Goal: Task Accomplishment & Management: Manage account settings

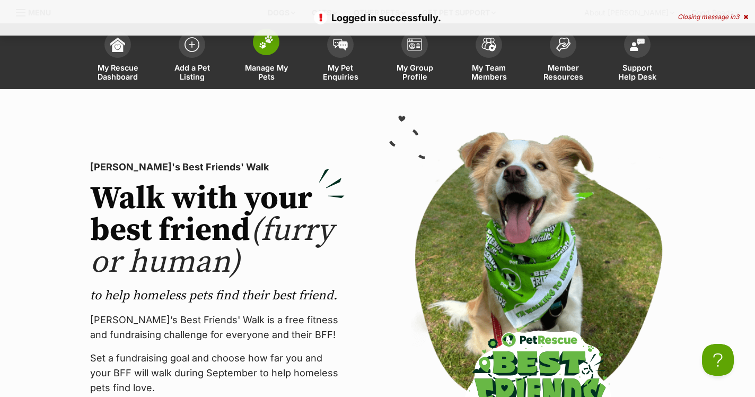
click at [261, 59] on link "Manage My Pets" at bounding box center [266, 57] width 74 height 63
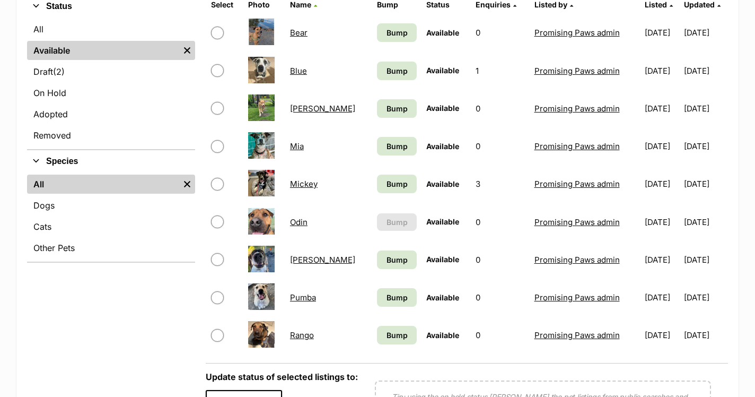
scroll to position [369, 0]
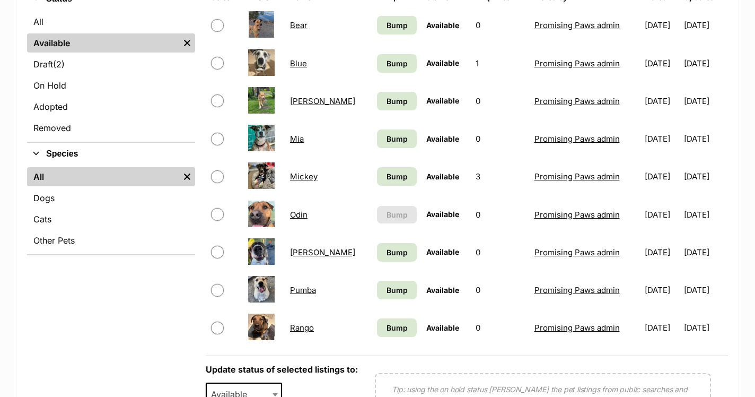
click at [218, 253] on input "checkbox" at bounding box center [217, 252] width 13 height 13
checkbox input "true"
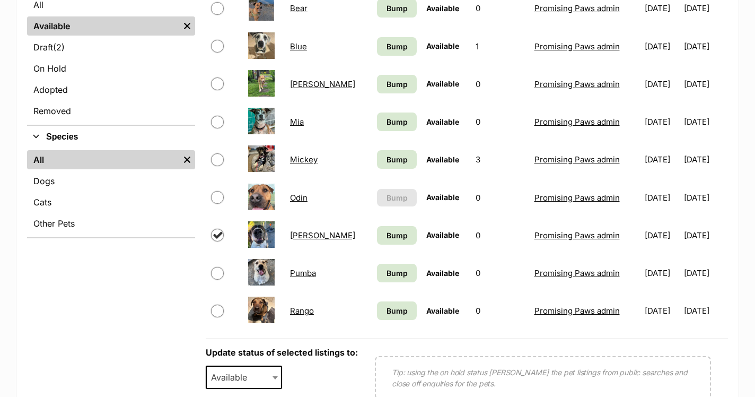
scroll to position [405, 0]
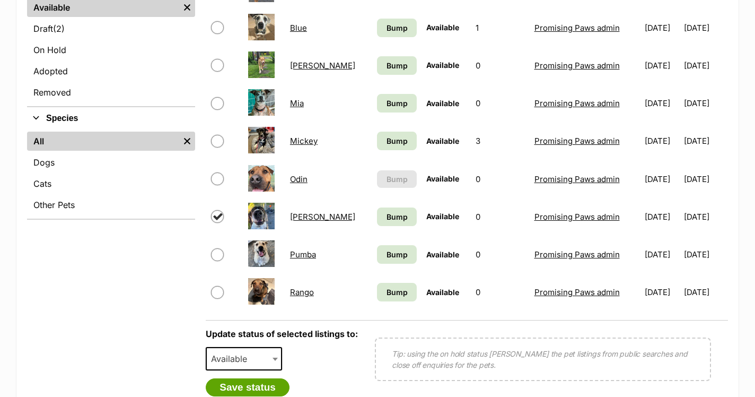
click at [216, 294] on input "checkbox" at bounding box center [217, 292] width 13 height 13
checkbox input "true"
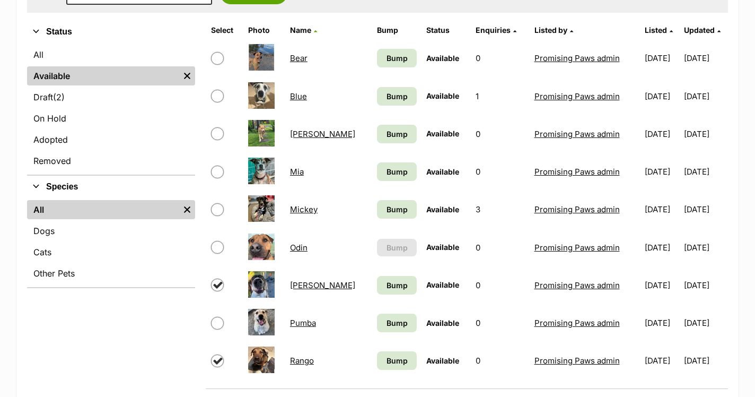
scroll to position [322, 0]
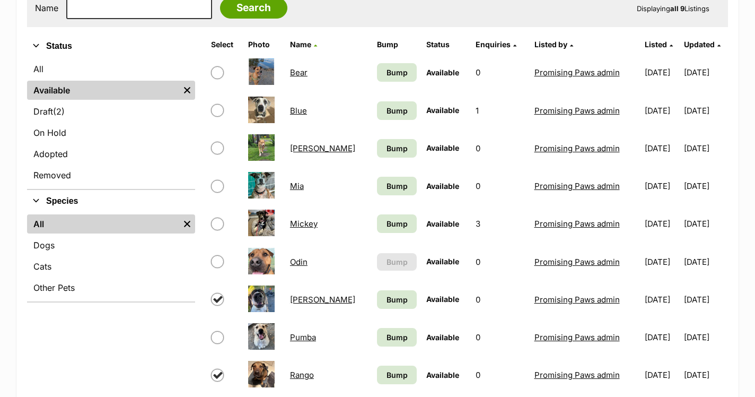
click at [221, 149] on input "checkbox" at bounding box center [217, 148] width 13 height 13
checkbox input "true"
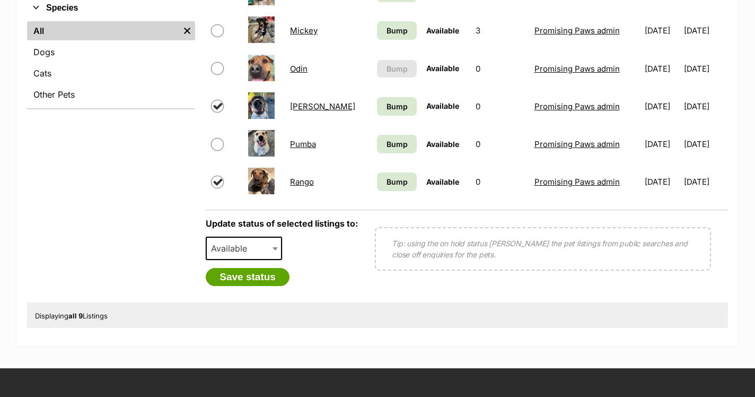
scroll to position [516, 0]
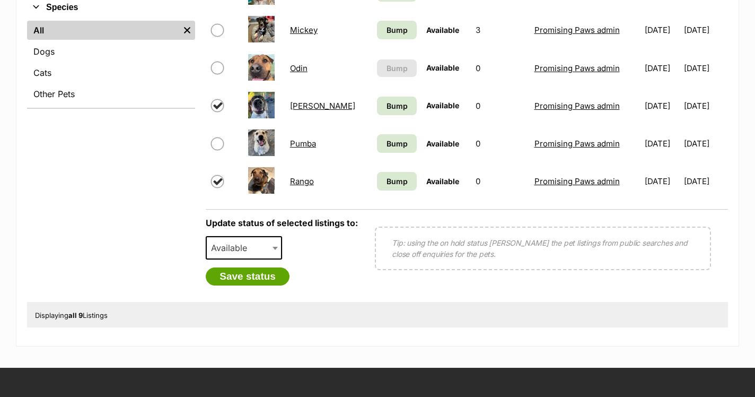
click at [269, 244] on span "Available" at bounding box center [244, 247] width 76 height 23
select select "rehomed"
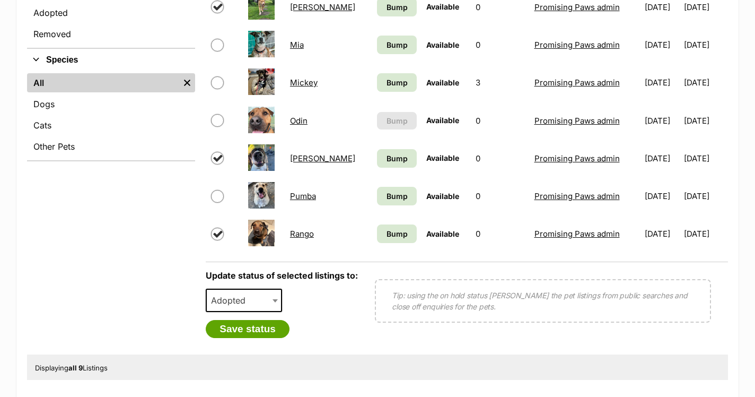
scroll to position [485, 0]
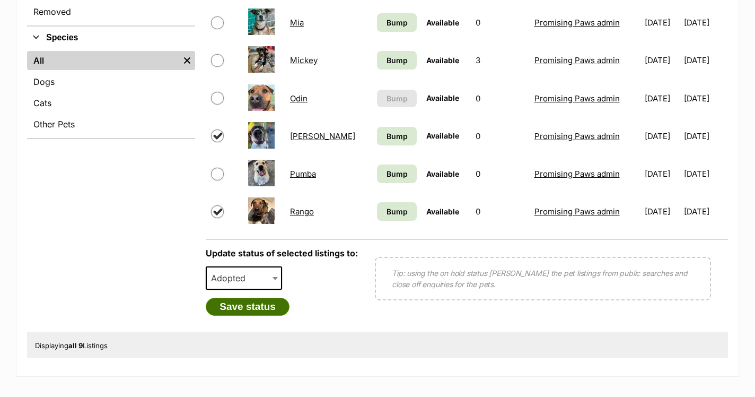
click at [267, 307] on button "Save status" at bounding box center [248, 307] width 84 height 18
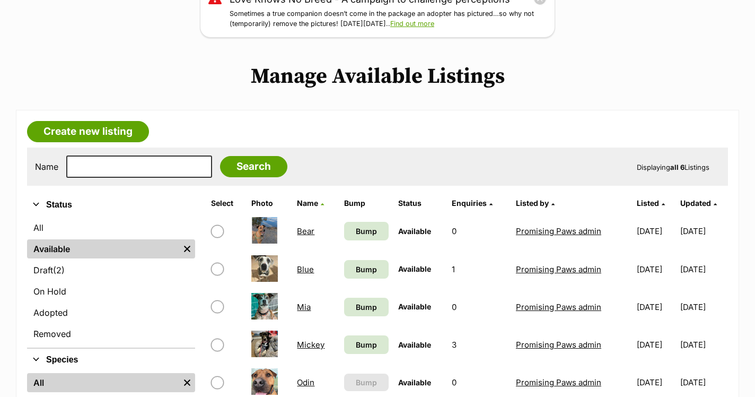
scroll to position [148, 0]
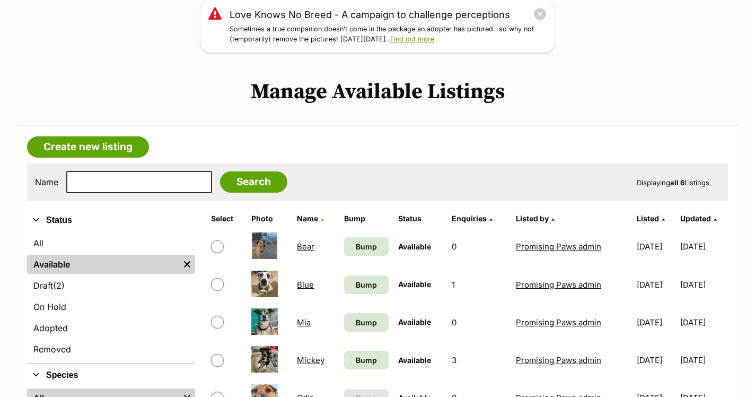
click at [147, 68] on main "Love Knows No Breed - A campaign to challenge perceptions Sometimes a true comp…" at bounding box center [377, 299] width 755 height 601
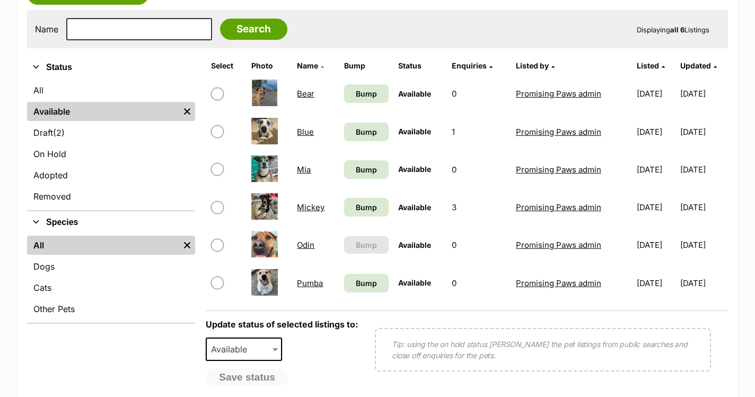
scroll to position [341, 0]
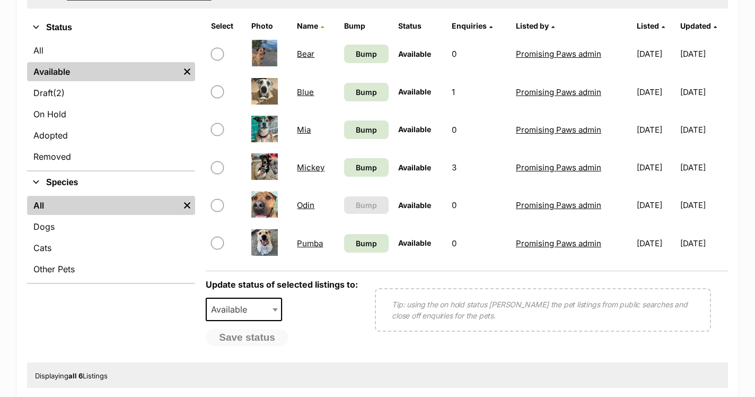
click at [299, 204] on link "Odin" at bounding box center [306, 205] width 18 height 10
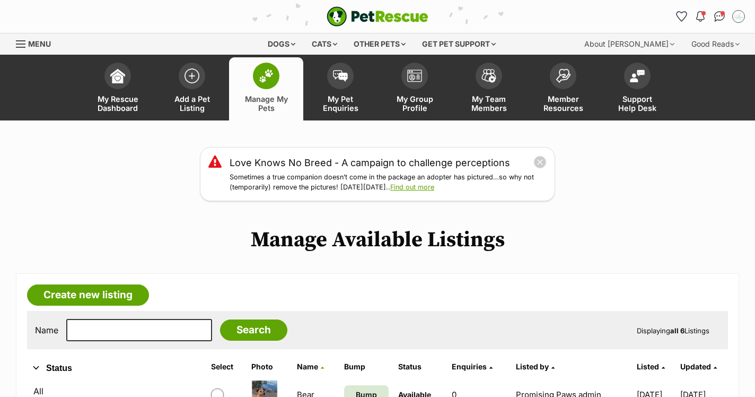
scroll to position [0, 0]
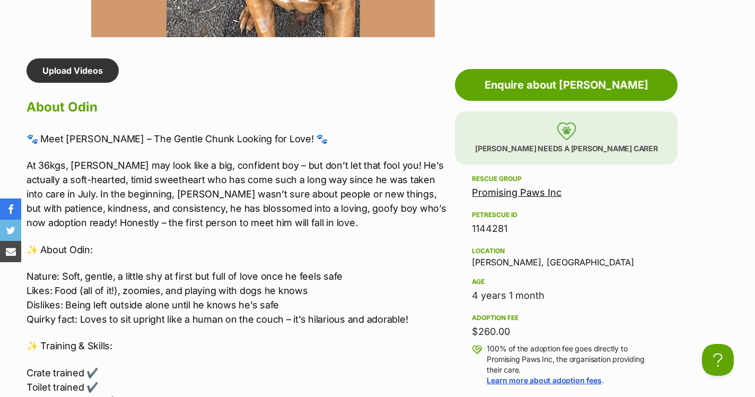
scroll to position [888, 0]
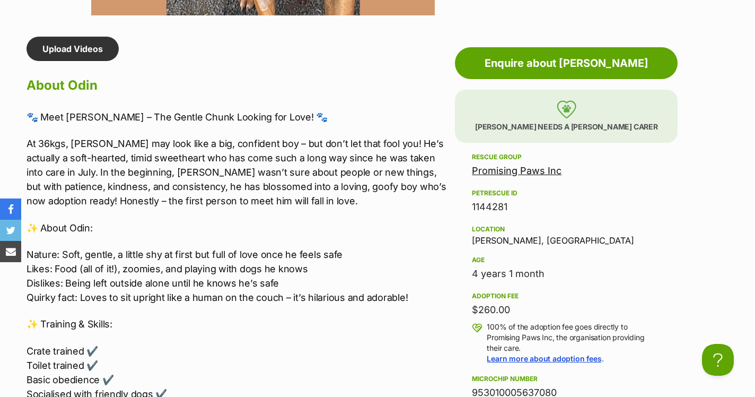
click at [28, 112] on p "🐾 Meet Odin – The Gentle Chunk Looking for Love! 🐾" at bounding box center [238, 117] width 423 height 14
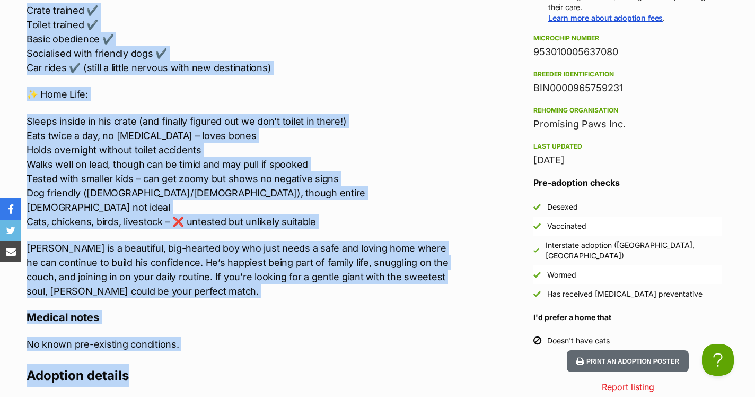
scroll to position [0, 0]
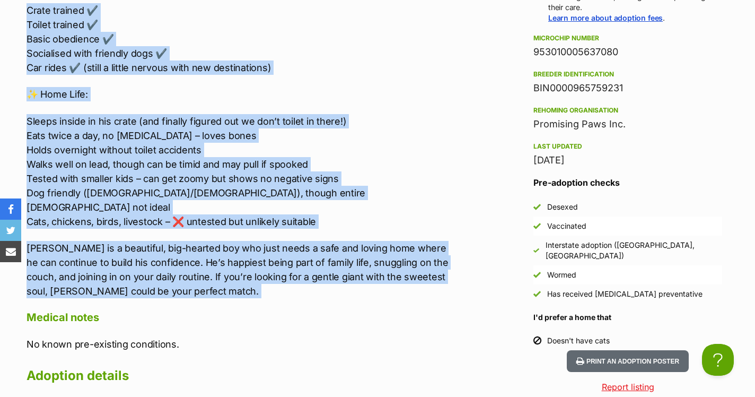
drag, startPoint x: 28, startPoint y: 112, endPoint x: 228, endPoint y: 286, distance: 264.4
click at [228, 286] on div "Upload Videos About Odin 🐾 Meet Odin – The Gentle Chunk Looking for Love! 🐾 At …" at bounding box center [238, 221] width 423 height 1051
copy div "🐾 Meet Odin – The Gentle Chunk Looking for Love! 🐾 At 36kgs, Odin may look like…"
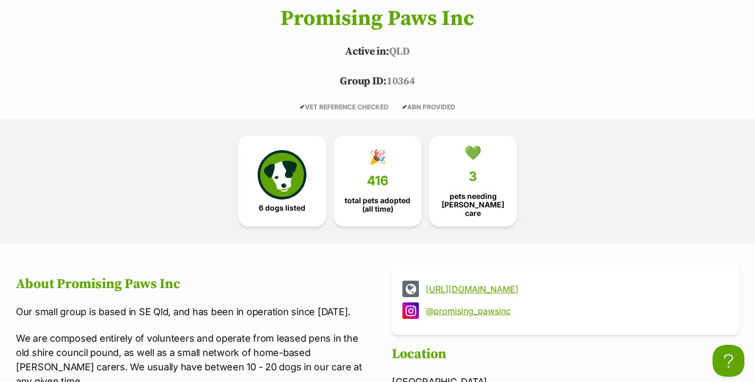
scroll to position [557, 0]
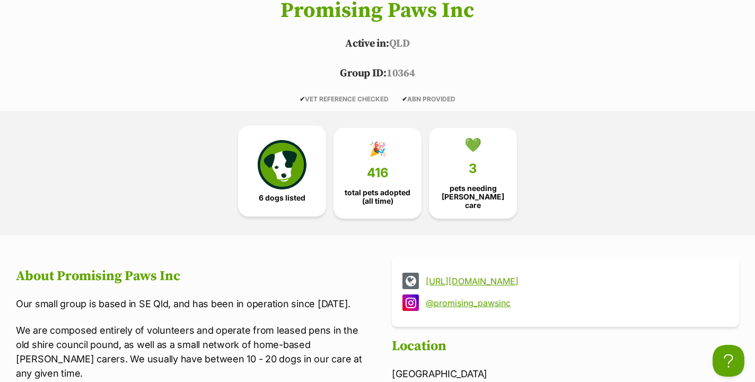
click at [275, 178] on img at bounding box center [282, 164] width 49 height 49
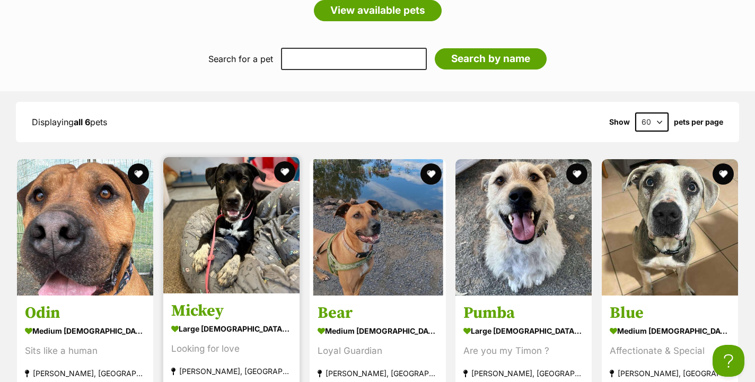
scroll to position [1424, 0]
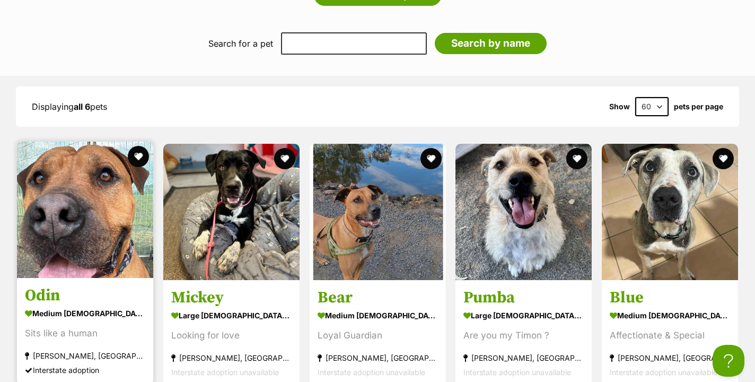
click at [58, 306] on div "medium [DEMOGRAPHIC_DATA] Dog" at bounding box center [85, 313] width 120 height 15
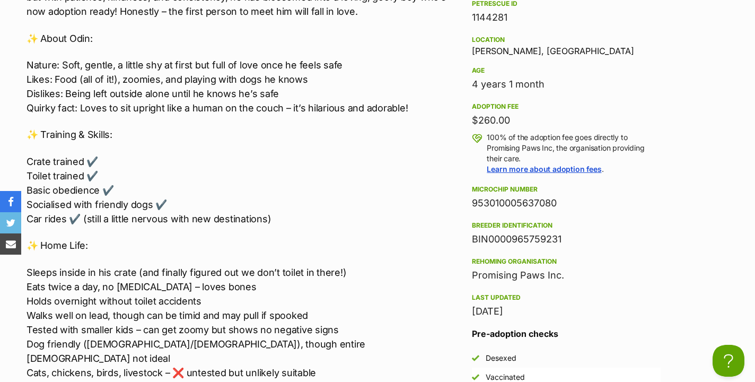
drag, startPoint x: 575, startPoint y: 204, endPoint x: 460, endPoint y: 204, distance: 115.1
click at [460, 204] on aside "Rescue group Promising Paws Inc PetRescue ID 1144281 Location [PERSON_NAME][GEO…" at bounding box center [566, 231] width 223 height 540
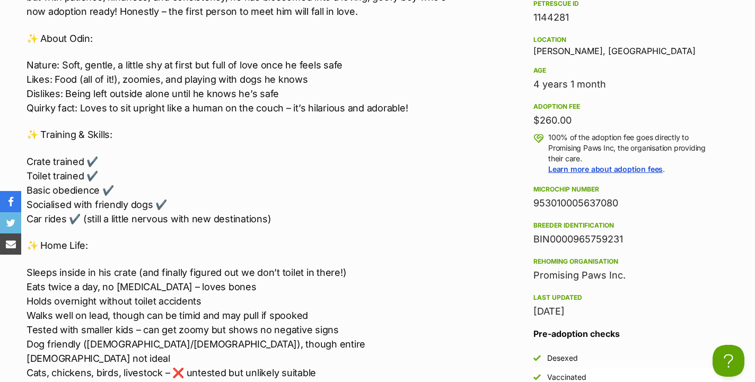
copy div "953010005637080"
